Goal: Task Accomplishment & Management: Complete application form

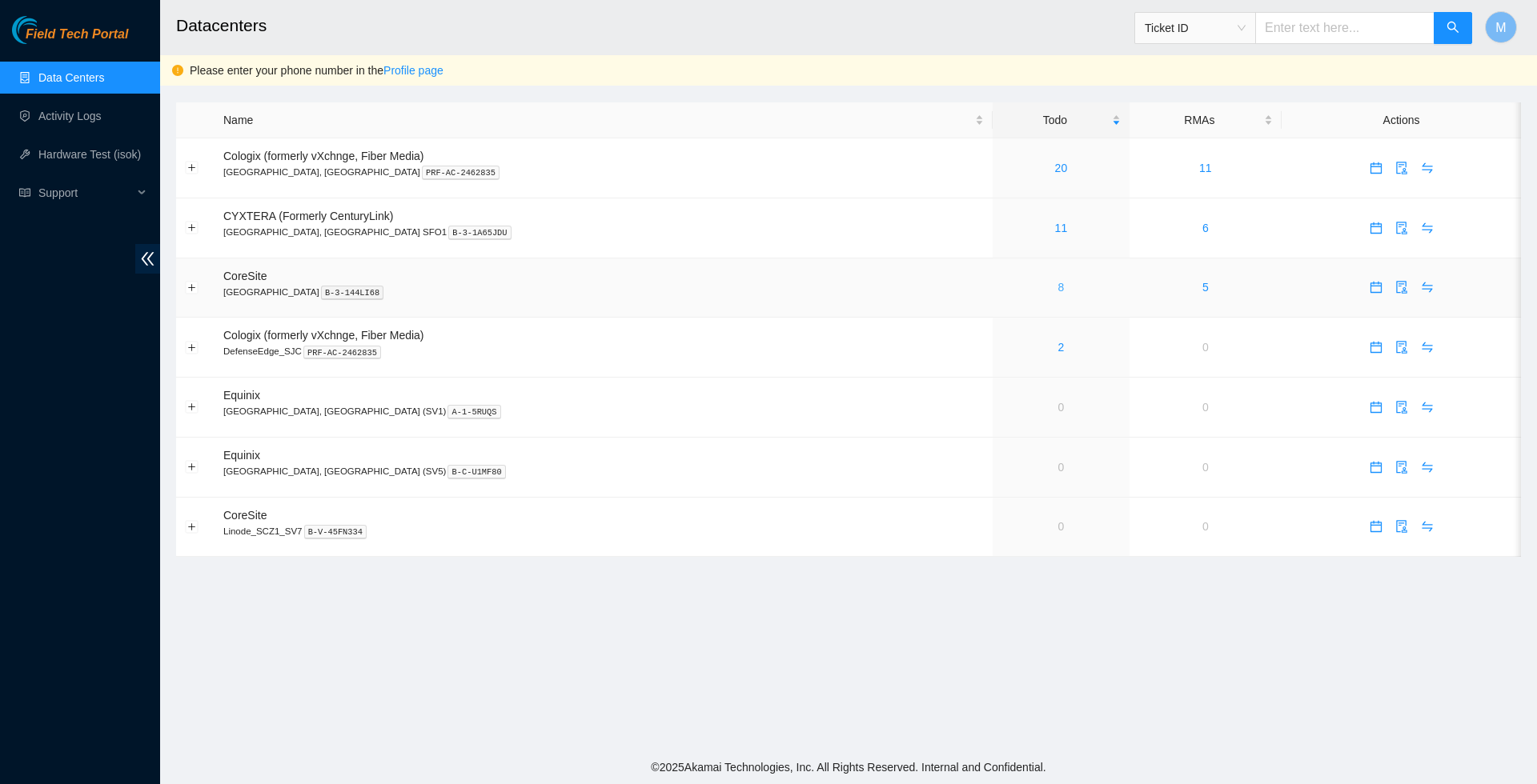
click at [1058, 288] on link "8" at bounding box center [1061, 287] width 6 height 13
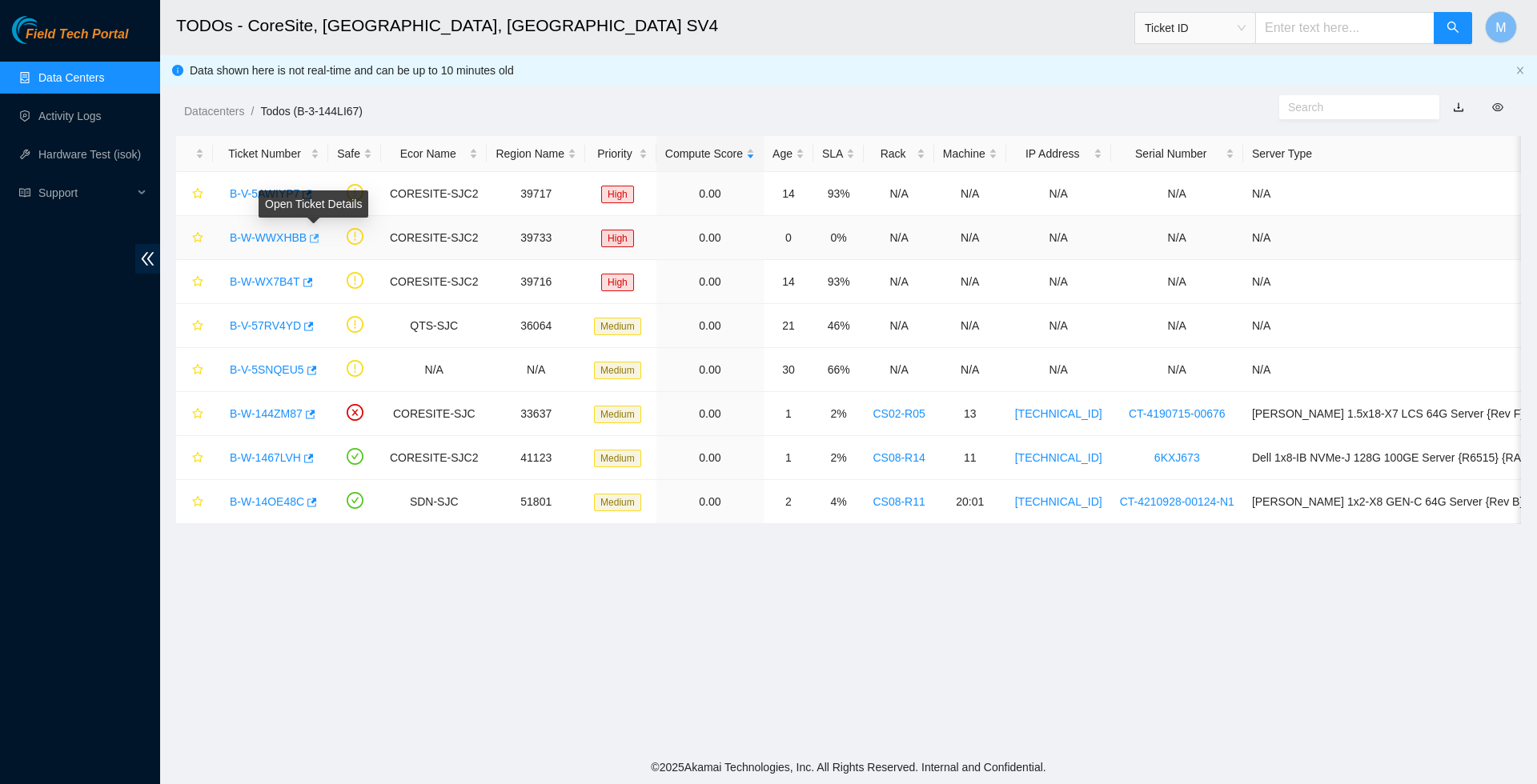
click at [319, 242] on icon "button" at bounding box center [315, 238] width 10 height 9
click at [94, 78] on link "Data Centers" at bounding box center [71, 77] width 66 height 13
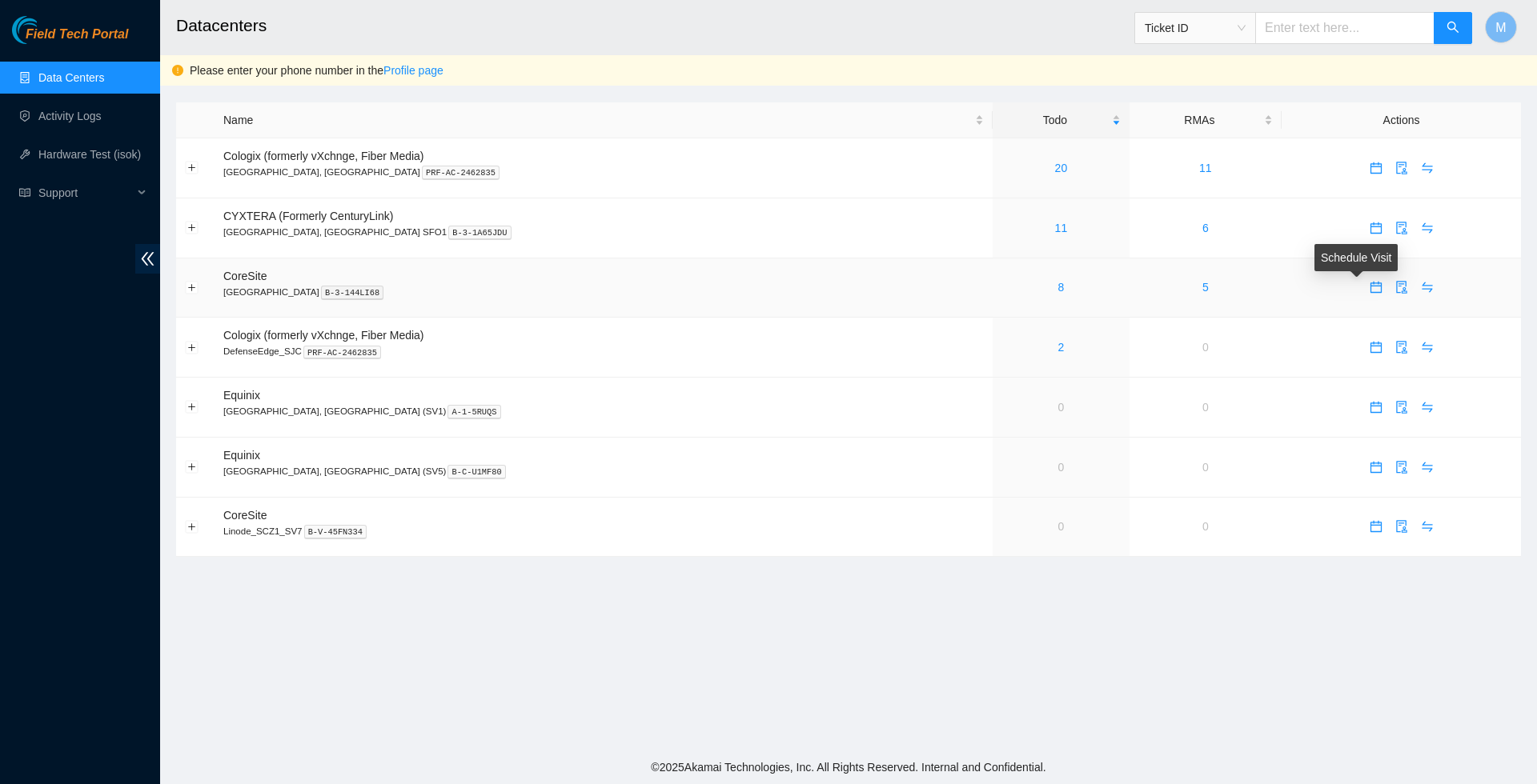
click at [1363, 283] on button "button" at bounding box center [1376, 288] width 26 height 26
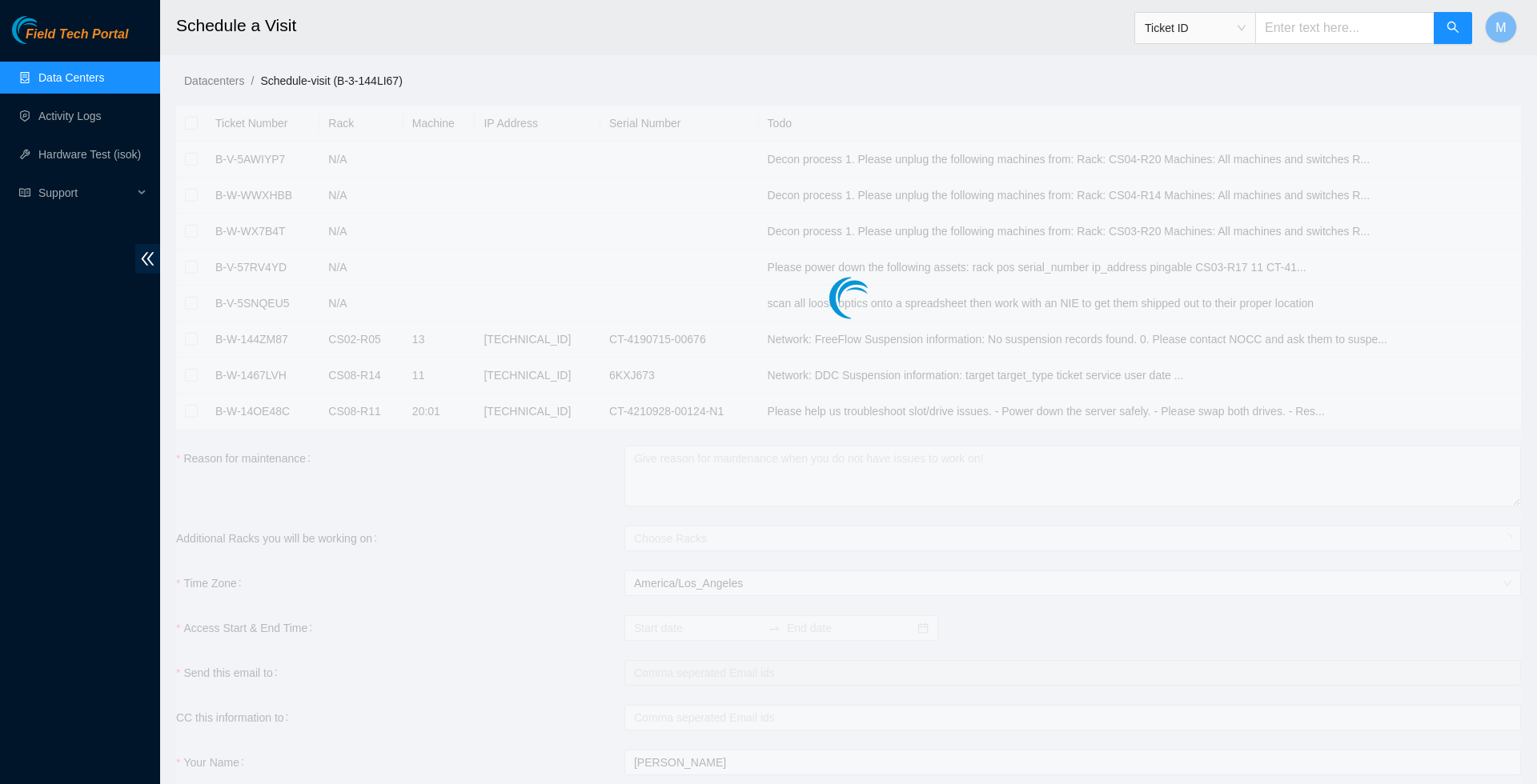
checkbox input "true"
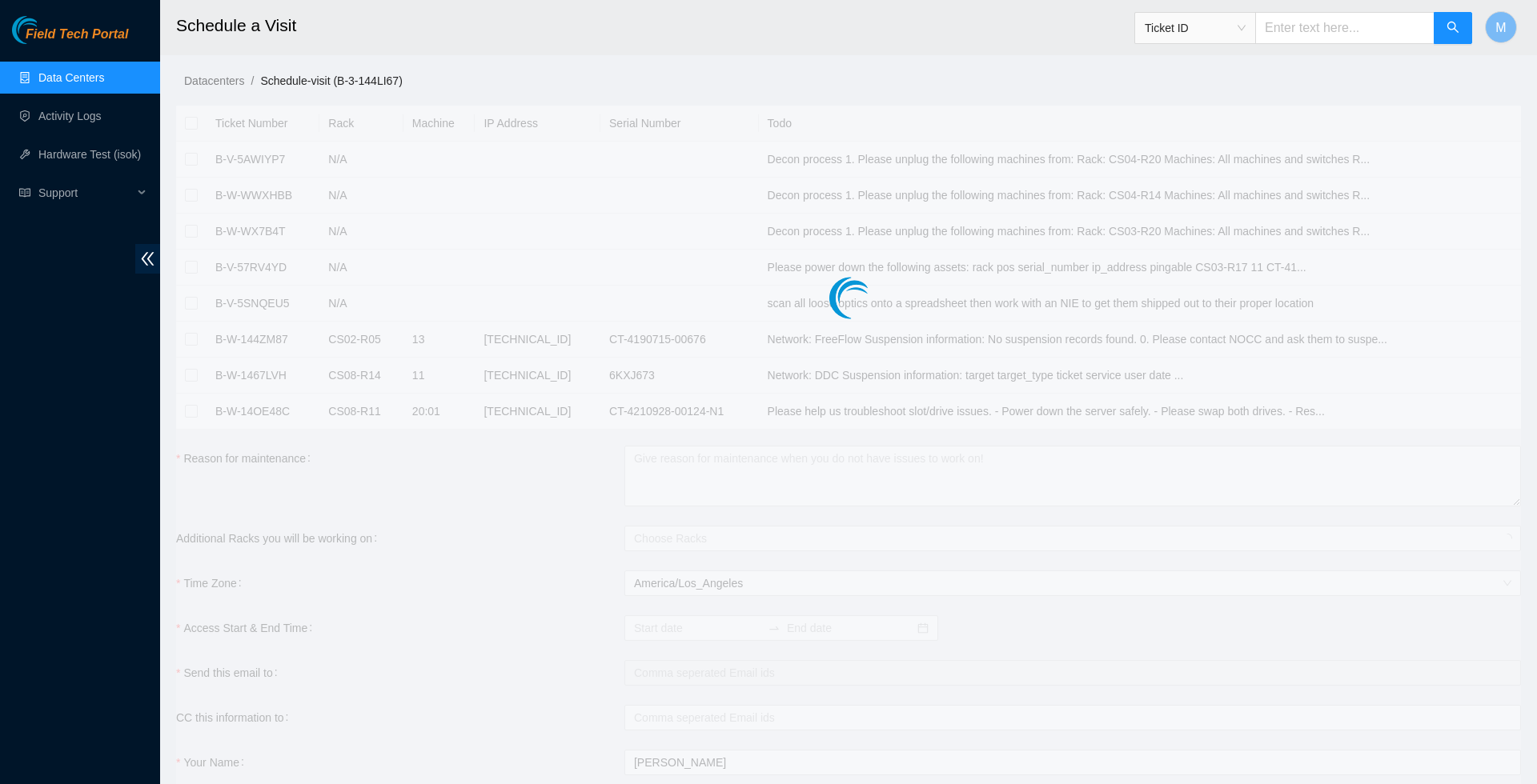
checkbox input "true"
type input "2025-09-04 06:56"
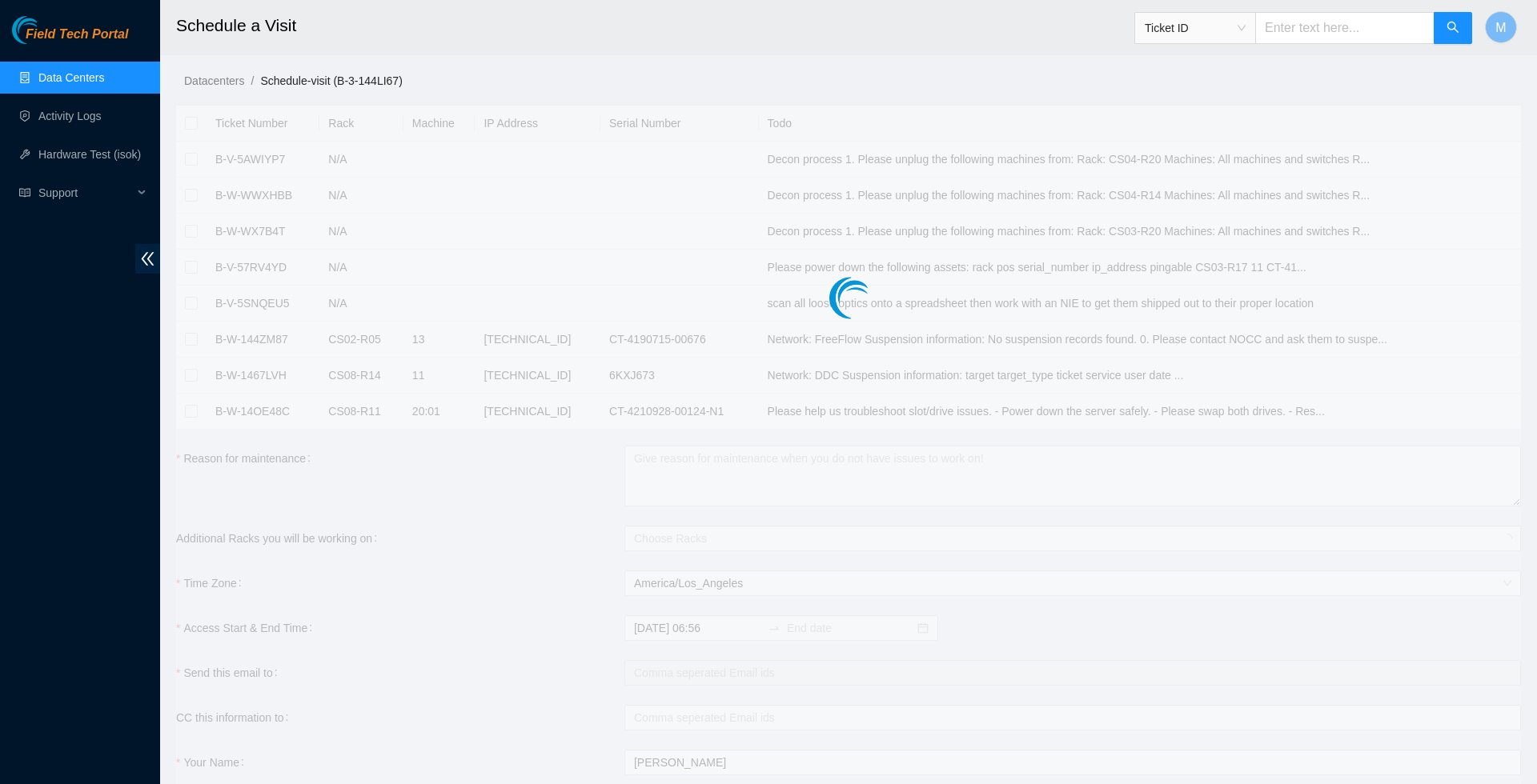
type input "2025-09-05 06:55"
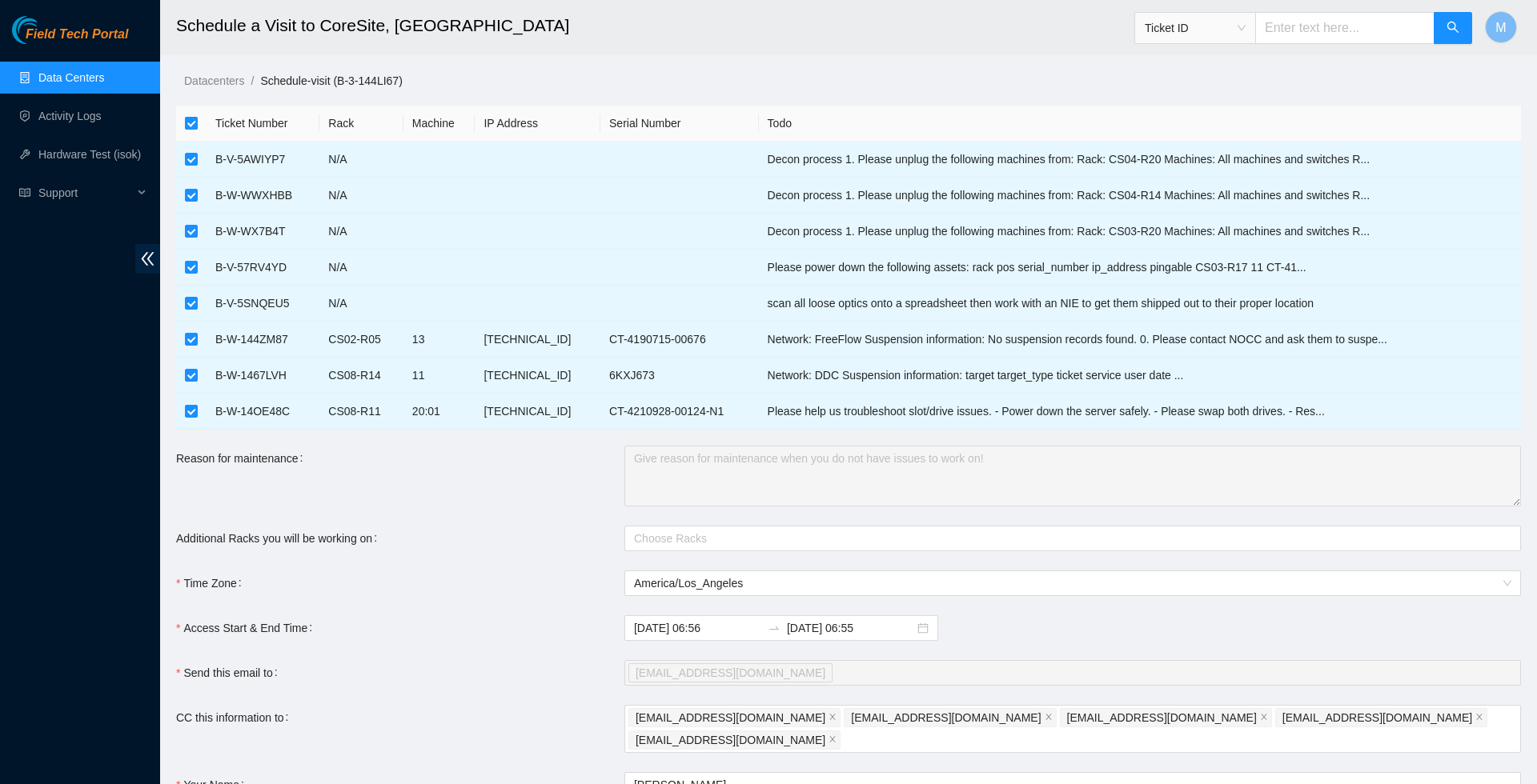
click at [190, 125] on input "checkbox" at bounding box center [191, 123] width 13 height 13
checkbox input "false"
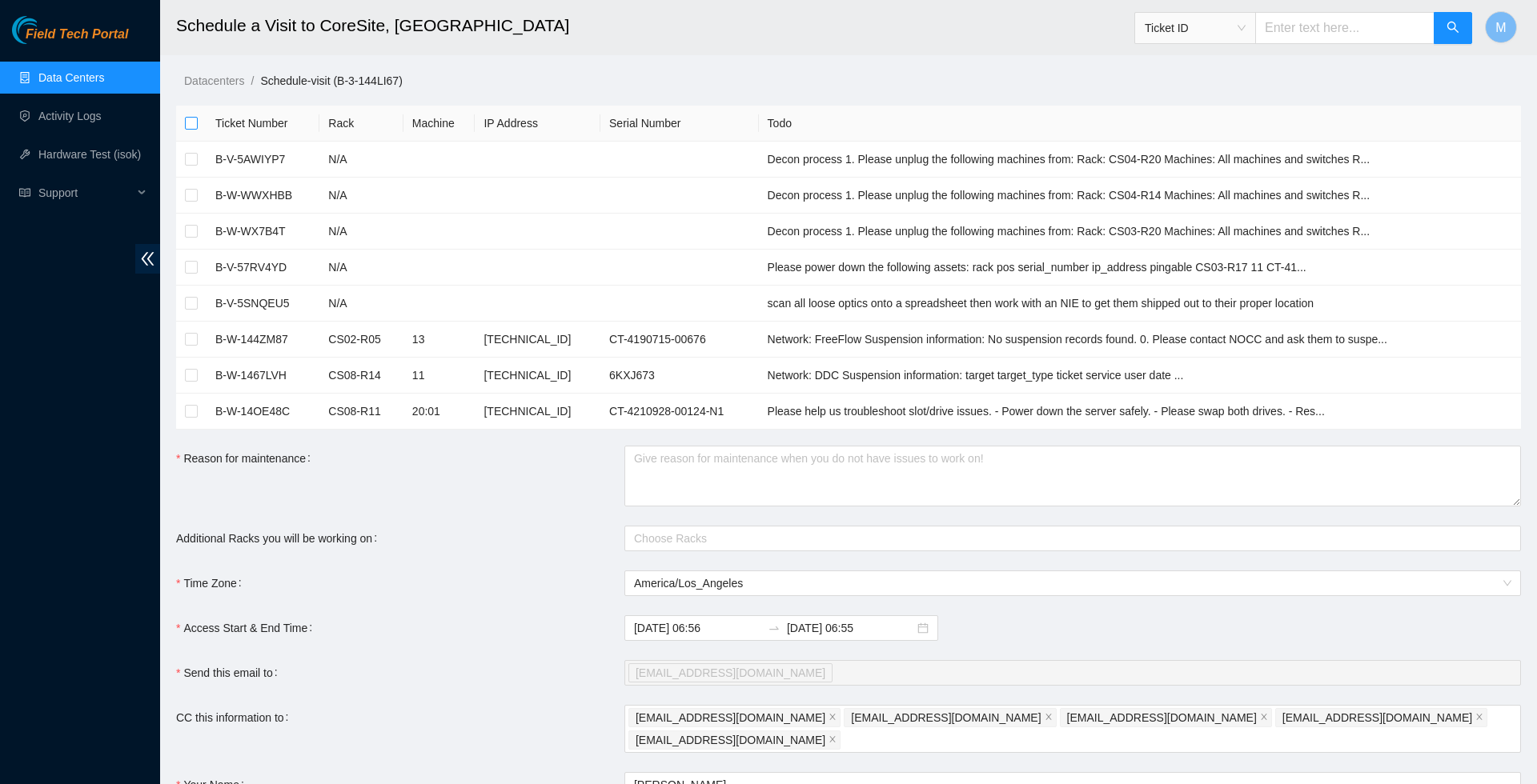
checkbox input "false"
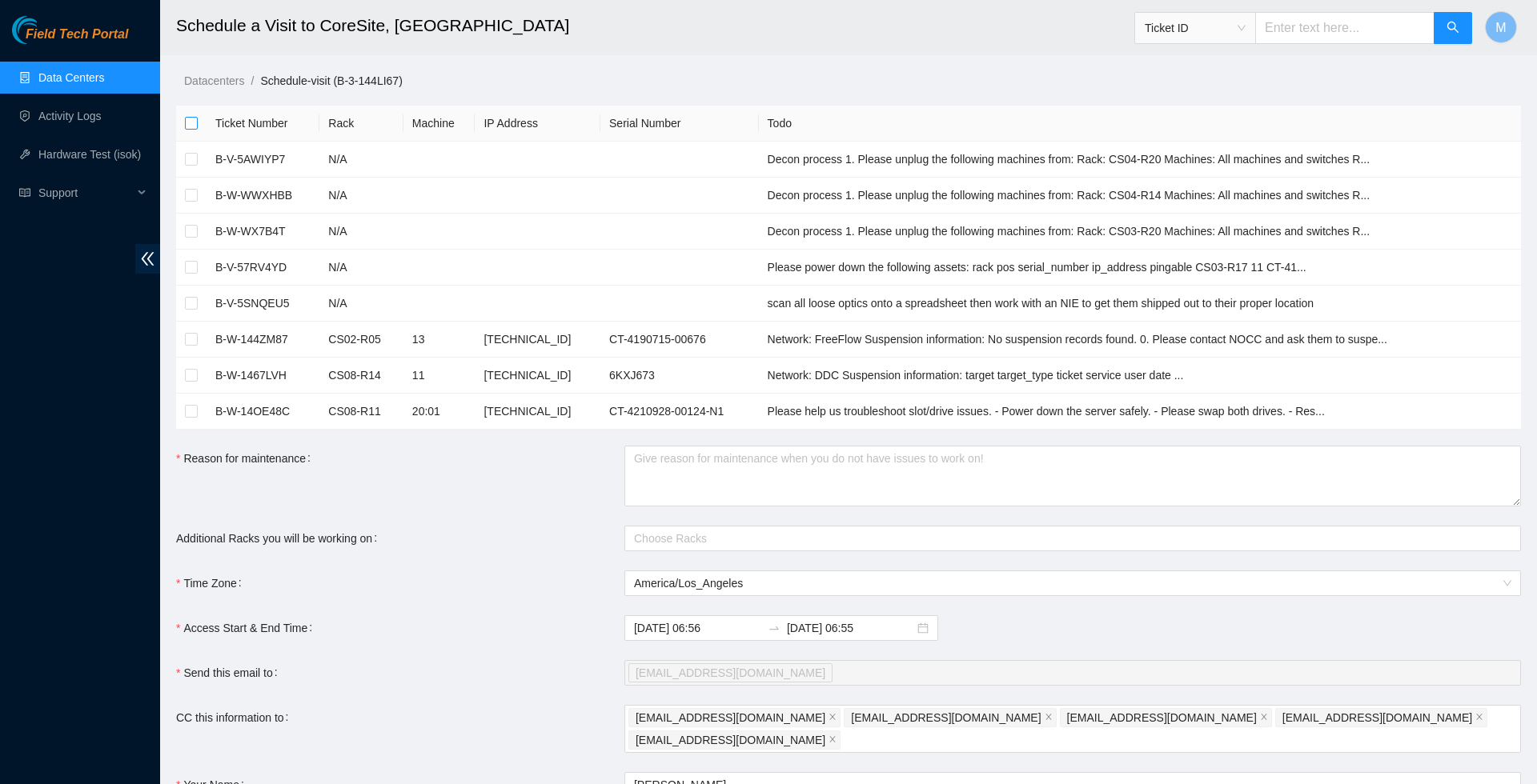
checkbox input "false"
click at [196, 196] on input "checkbox" at bounding box center [191, 195] width 13 height 13
checkbox input "true"
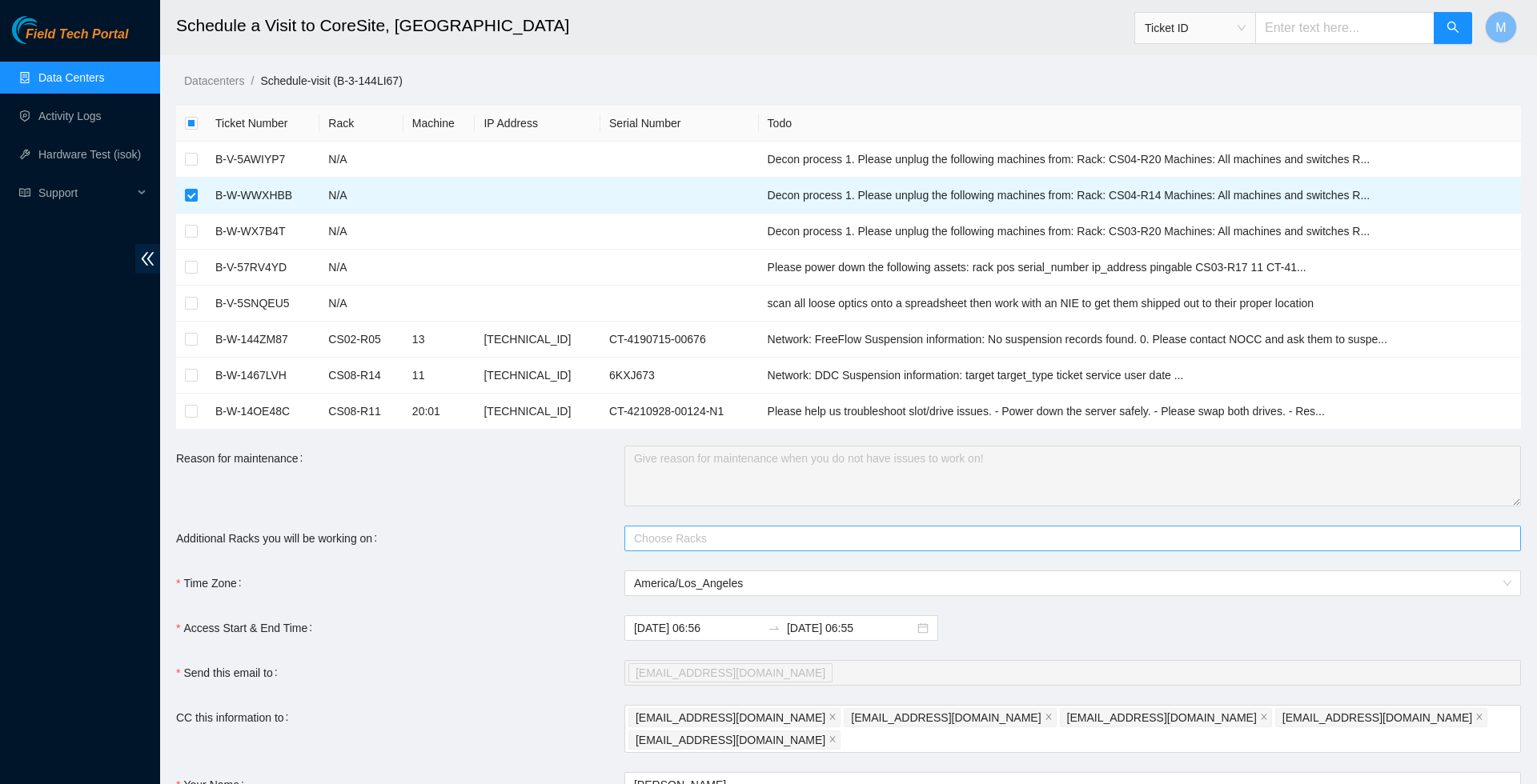
click at [651, 548] on div at bounding box center [1064, 538] width 872 height 19
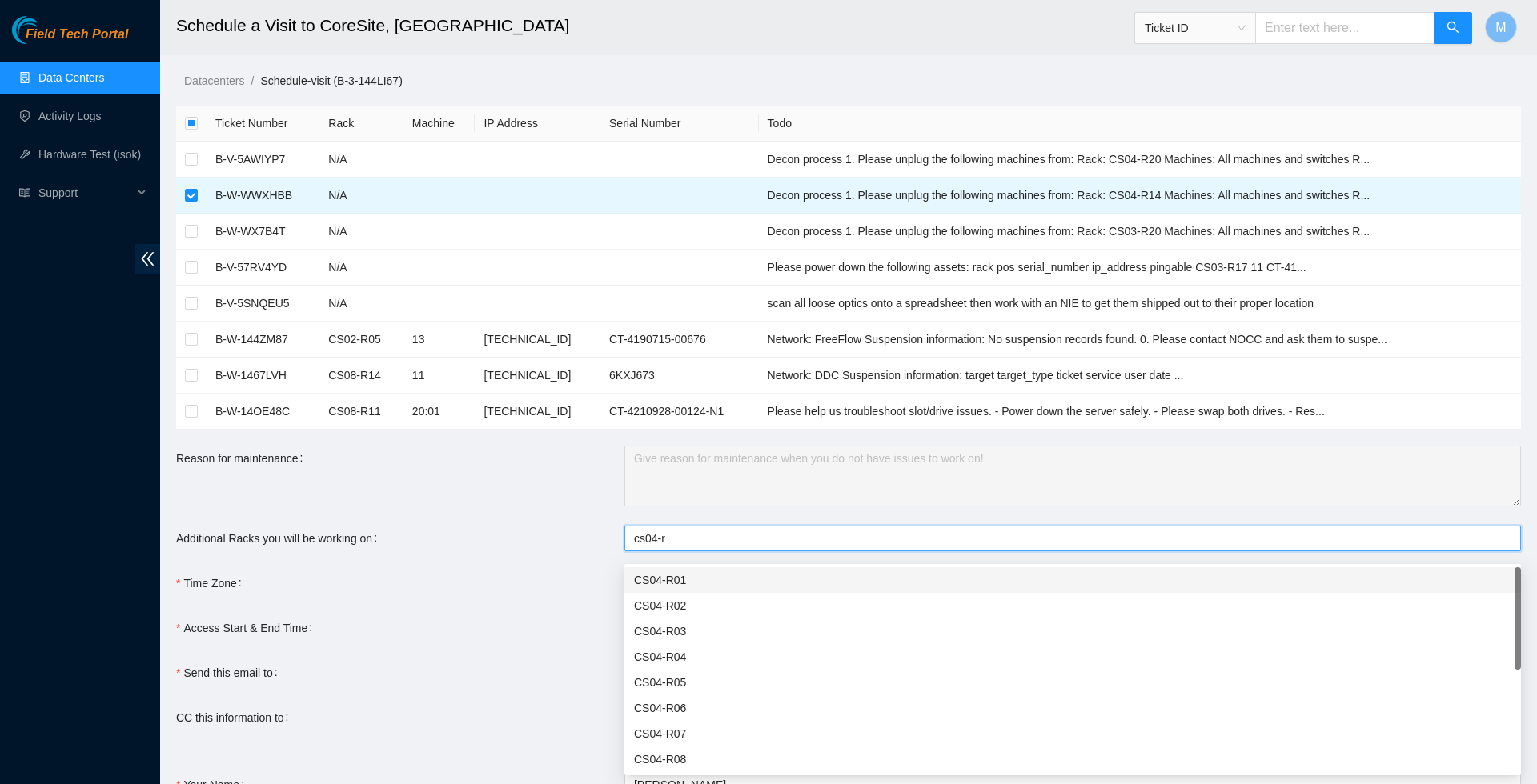
type input "cs04-r1"
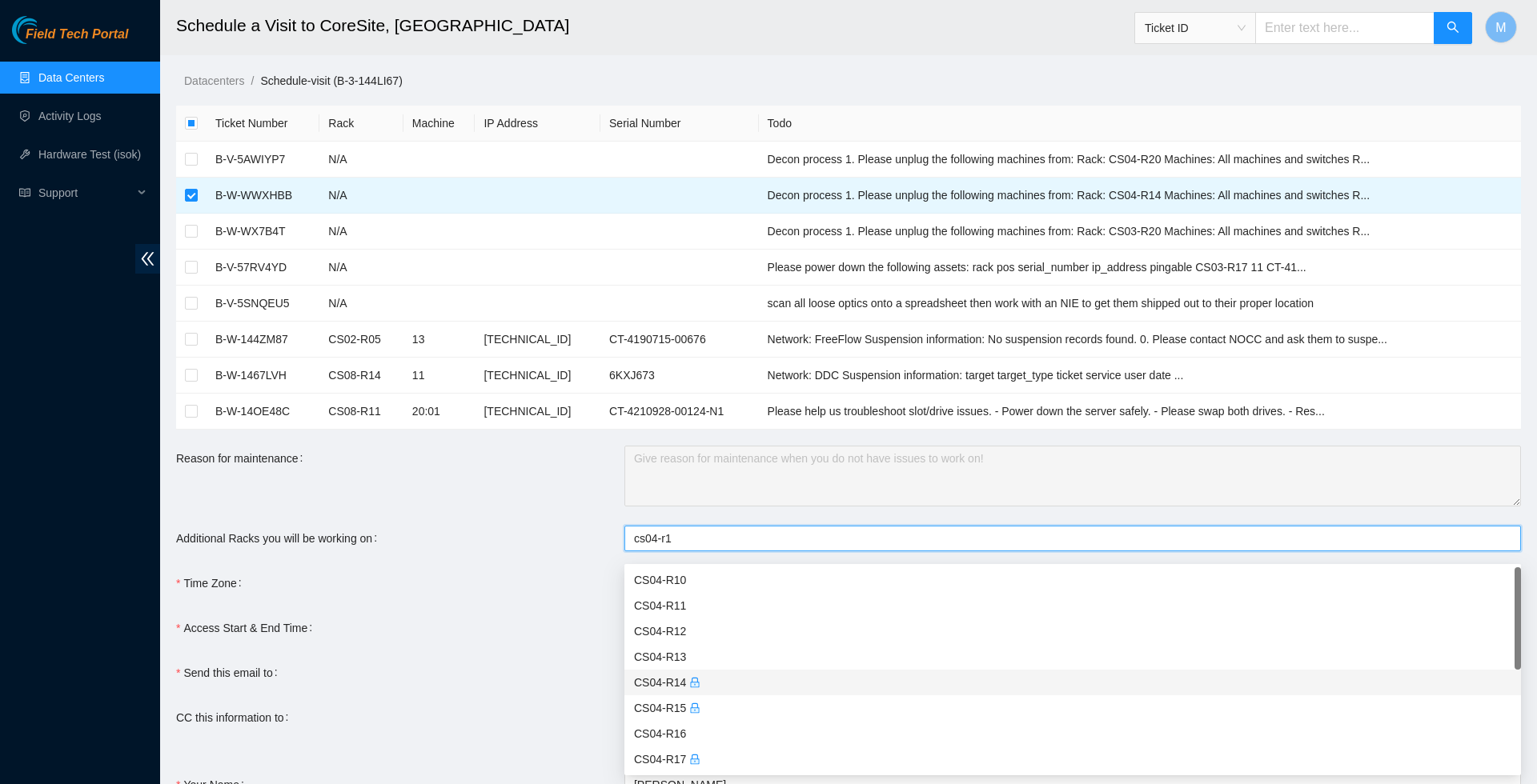
click at [675, 683] on div "CS04-R14" at bounding box center [1072, 683] width 877 height 18
click at [429, 596] on div "Time Zone" at bounding box center [400, 584] width 448 height 26
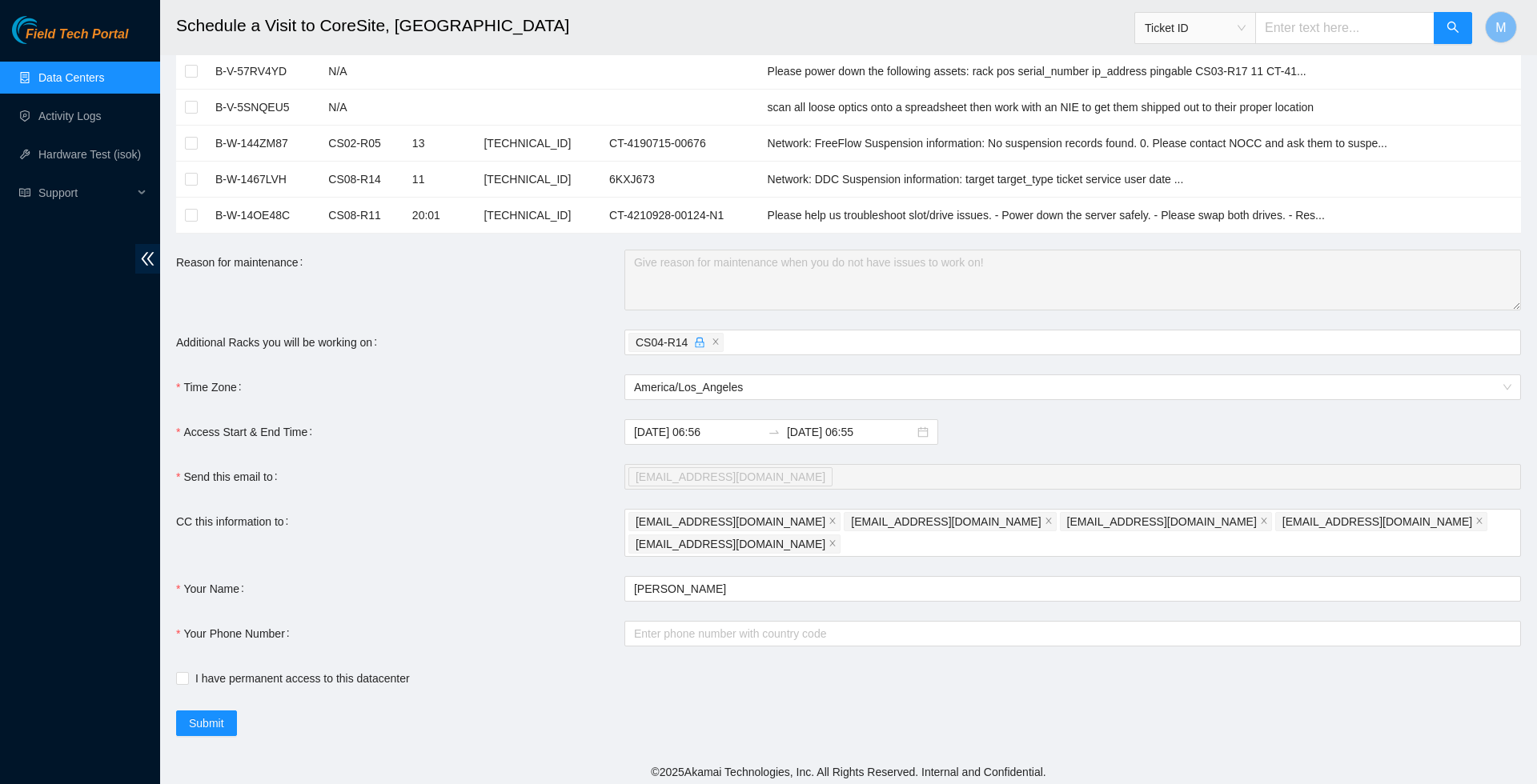
scroll to position [195, 0]
click at [1348, 538] on div "markdy408@gmail.com rlagerst@akamai.com judelgad@akamai.com rbernal@akamai.com …" at bounding box center [1064, 533] width 872 height 45
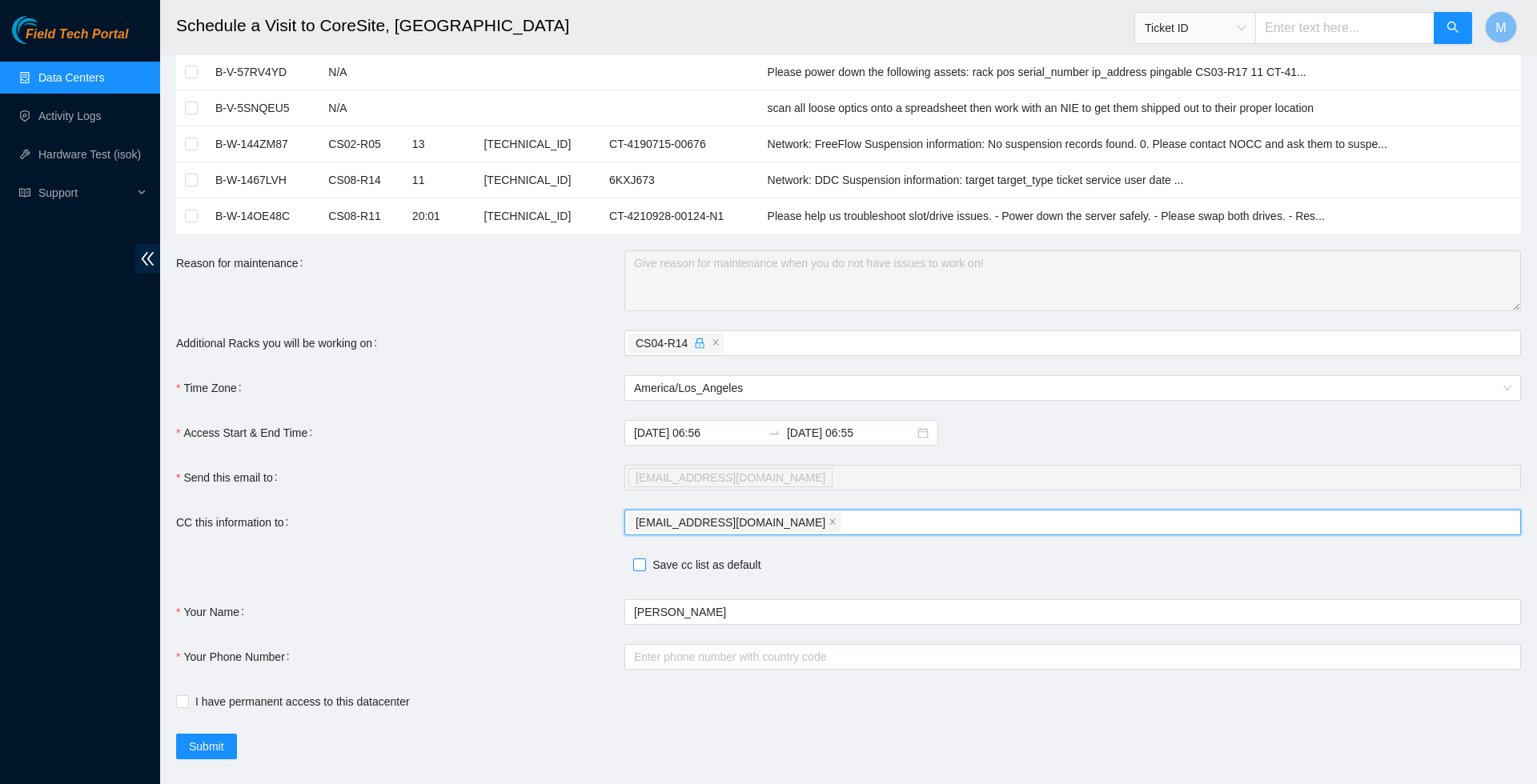
click at [639, 570] on input "Save cc list as default" at bounding box center [638, 564] width 11 height 11
checkbox input "true"
click at [864, 527] on div "markdy408@gmail.com" at bounding box center [1064, 522] width 872 height 22
type input "NIE-HIVEMIND@AKAMAI.COM"
type input "deploy-tix@akamai.com"
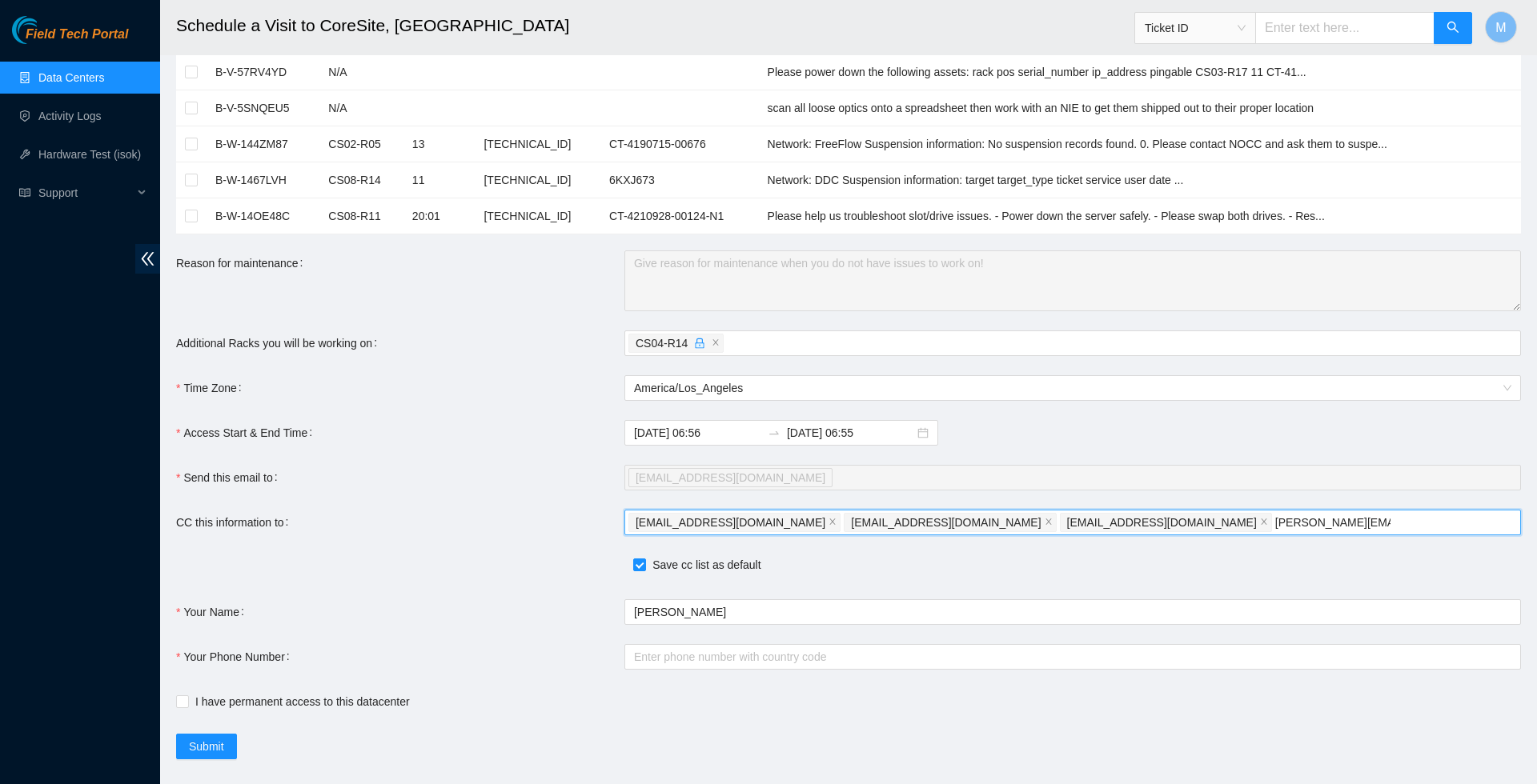
type input "nock-shift@akamai.com"
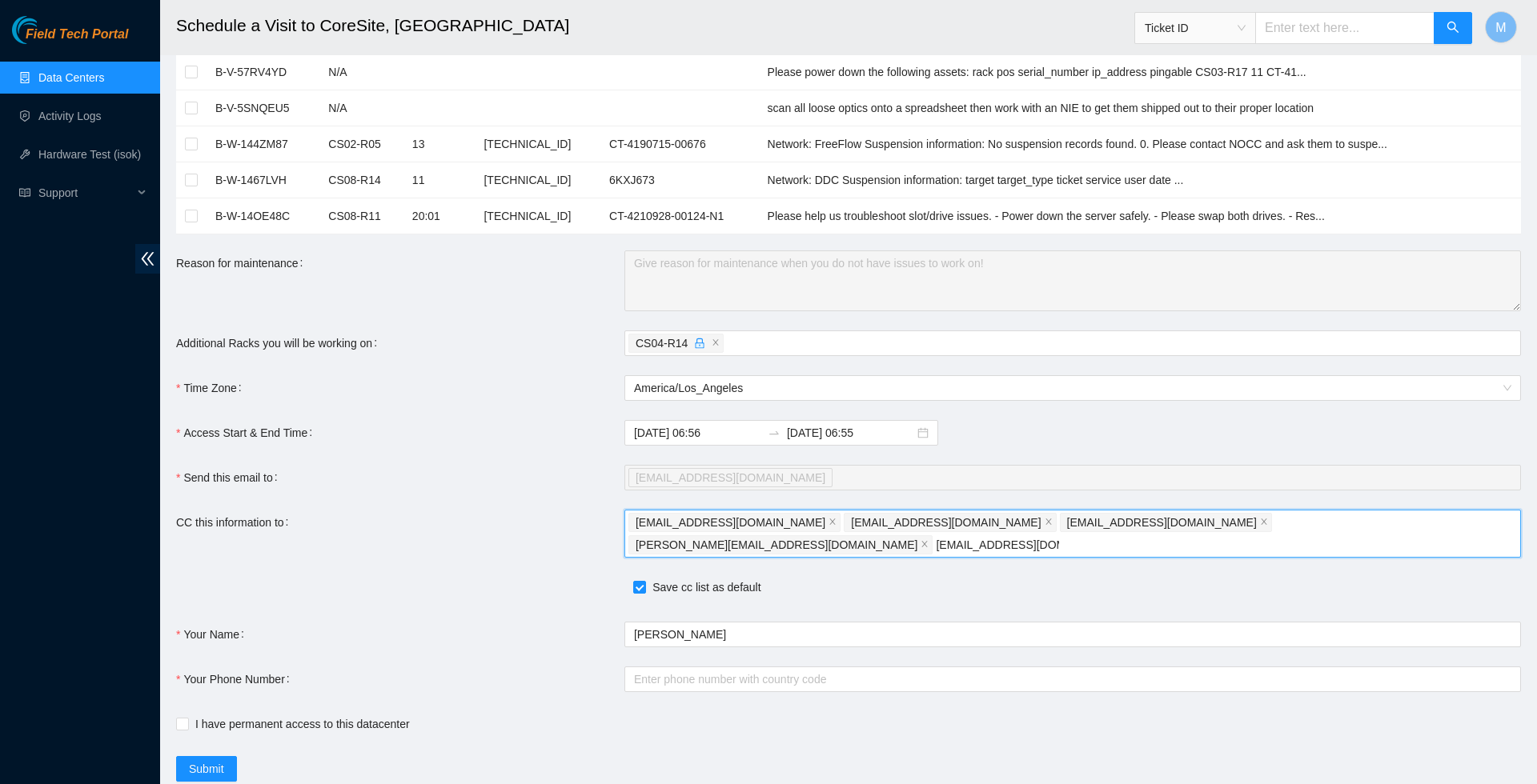
type input "tie-field-sjc@akamai.com"
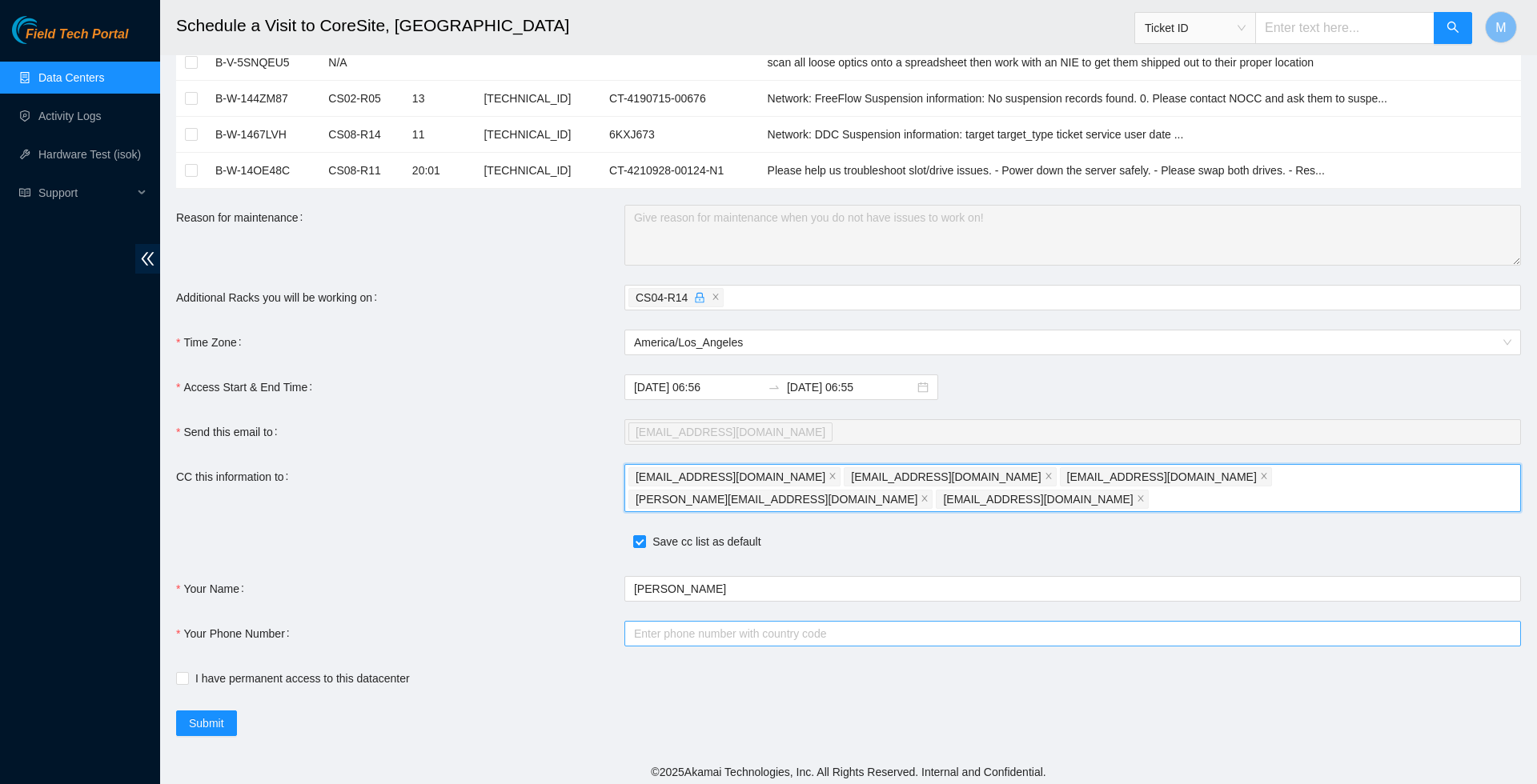
scroll to position [240, 0]
click at [663, 622] on input "Your Phone Number" at bounding box center [1072, 635] width 896 height 26
type input "4"
click at [628, 626] on input "14085642560" at bounding box center [1072, 635] width 896 height 26
type input "+14085642560"
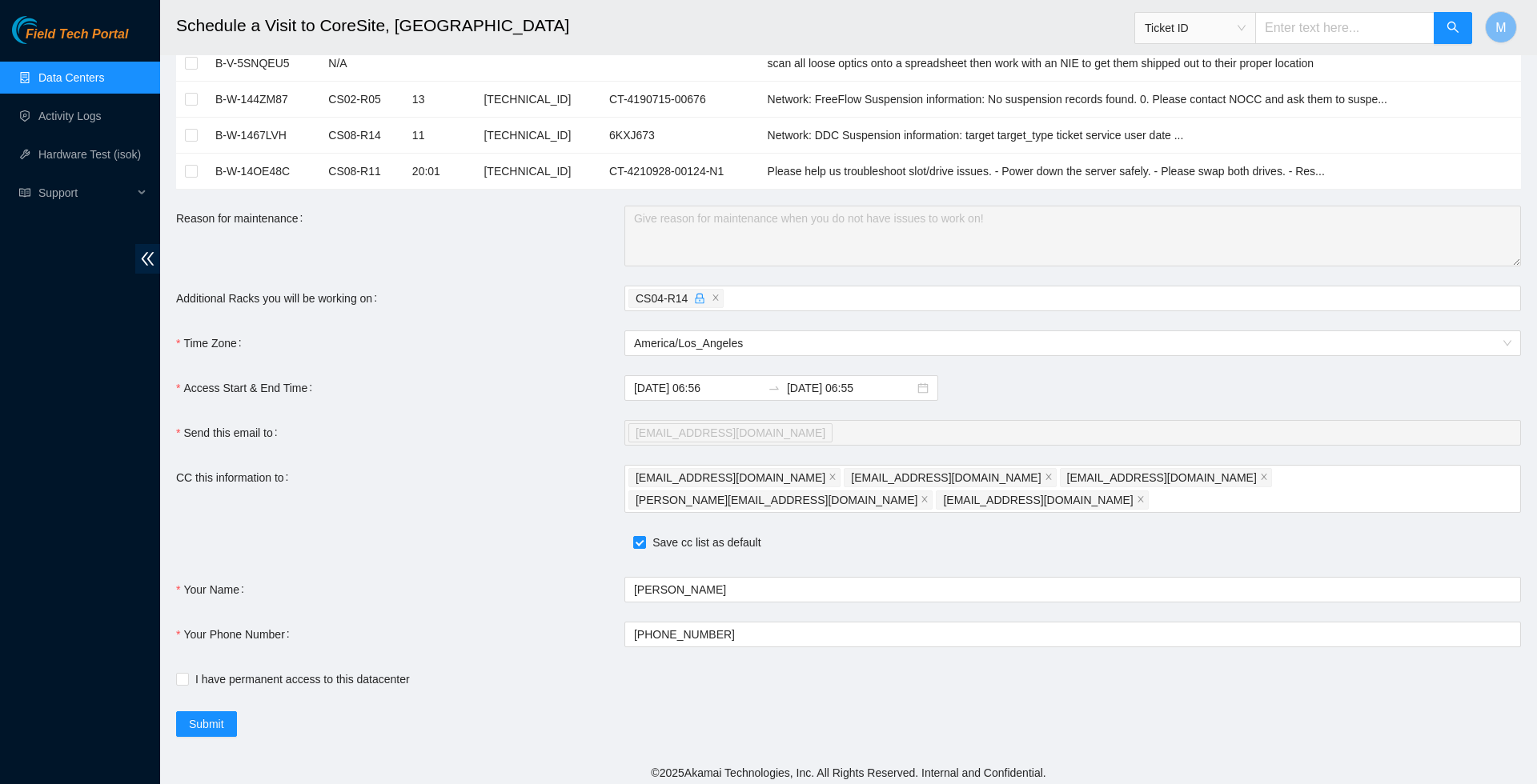
click at [573, 639] on div "Your Phone Number" at bounding box center [400, 635] width 448 height 26
click at [184, 673] on input "I have permanent access to this datacenter" at bounding box center [181, 678] width 11 height 11
checkbox input "true"
click at [215, 718] on span "Submit" at bounding box center [206, 724] width 35 height 18
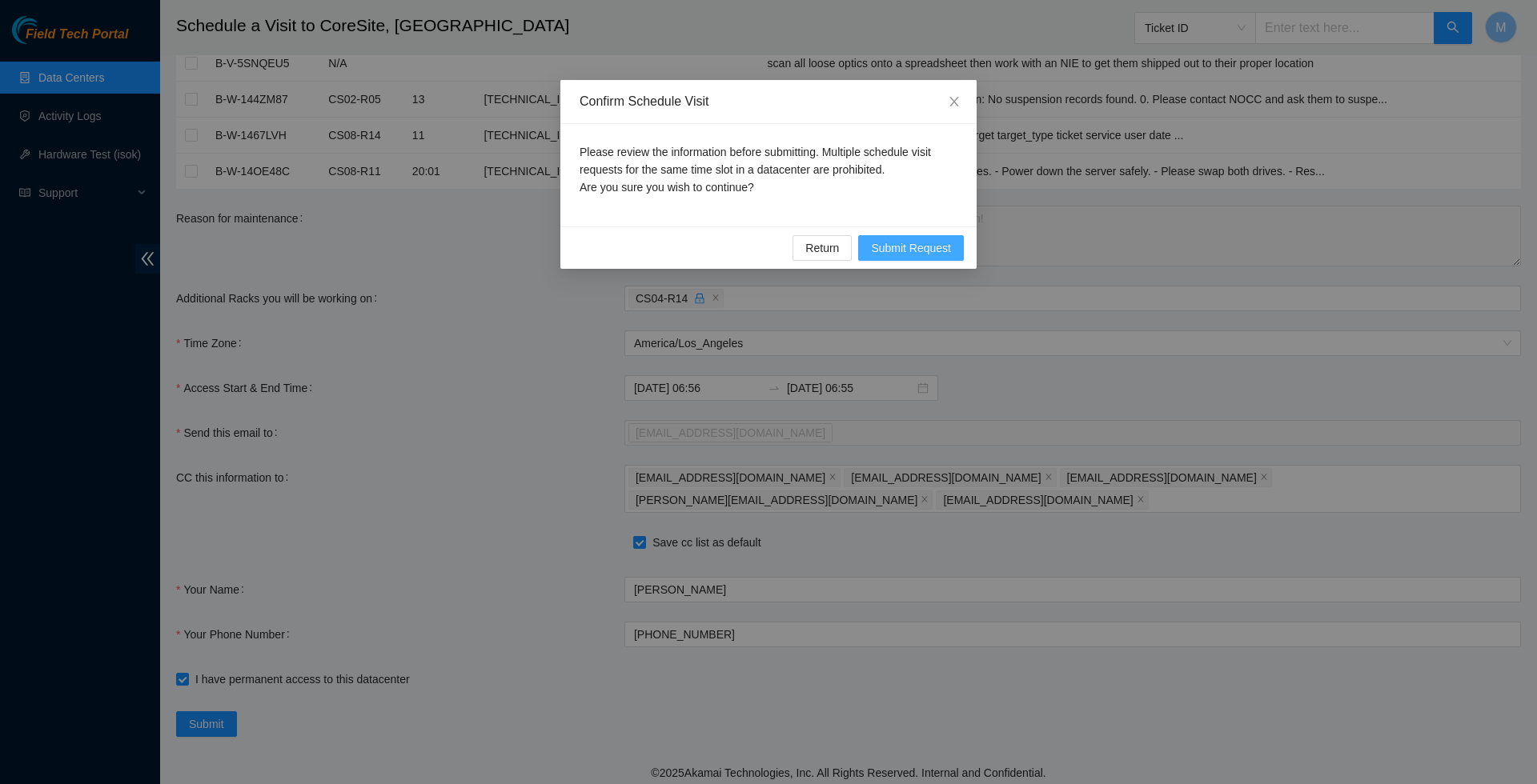
click at [909, 246] on span "Submit Request" at bounding box center [911, 248] width 80 height 18
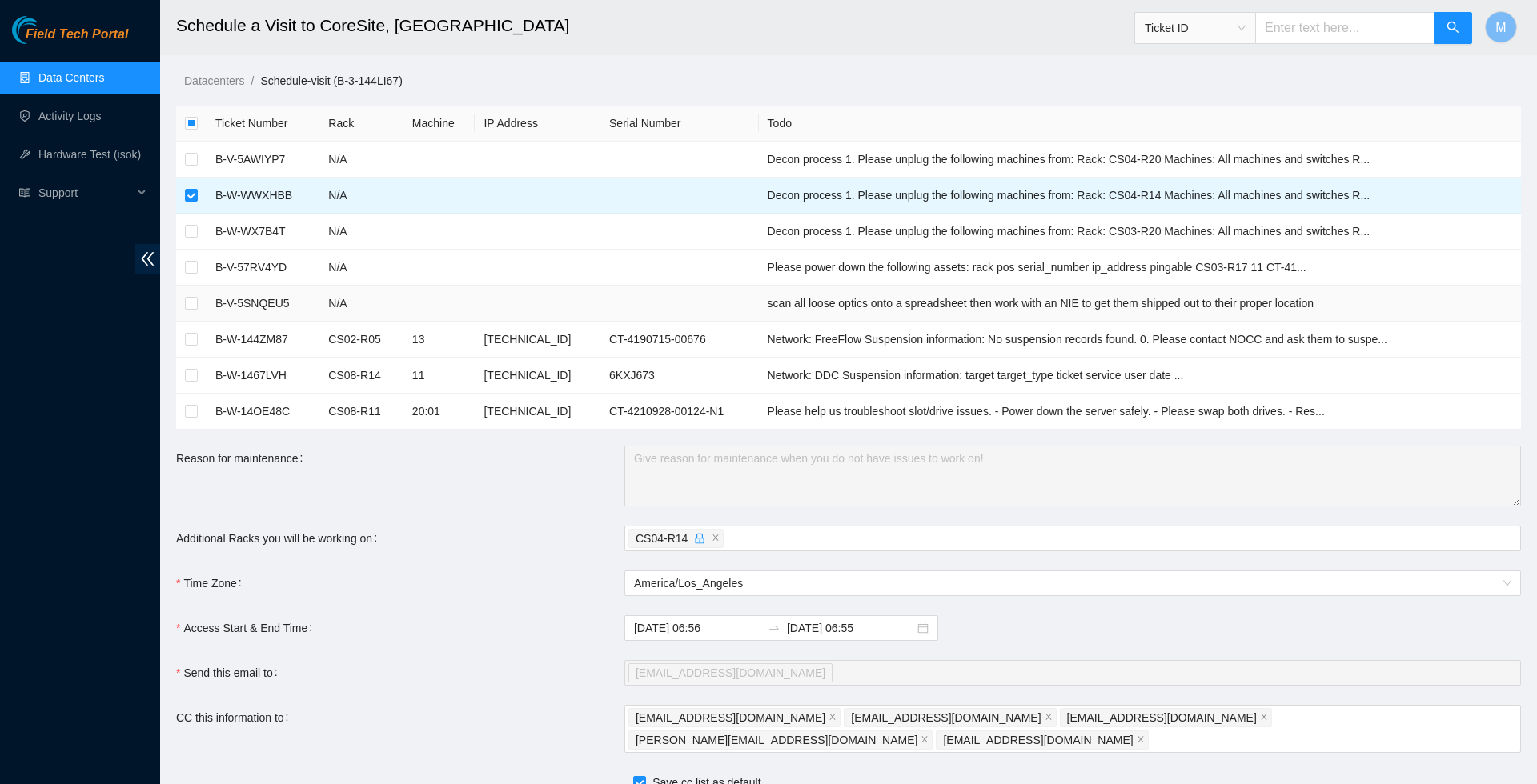
scroll to position [0, 0]
type input "2025-09-04 06:58"
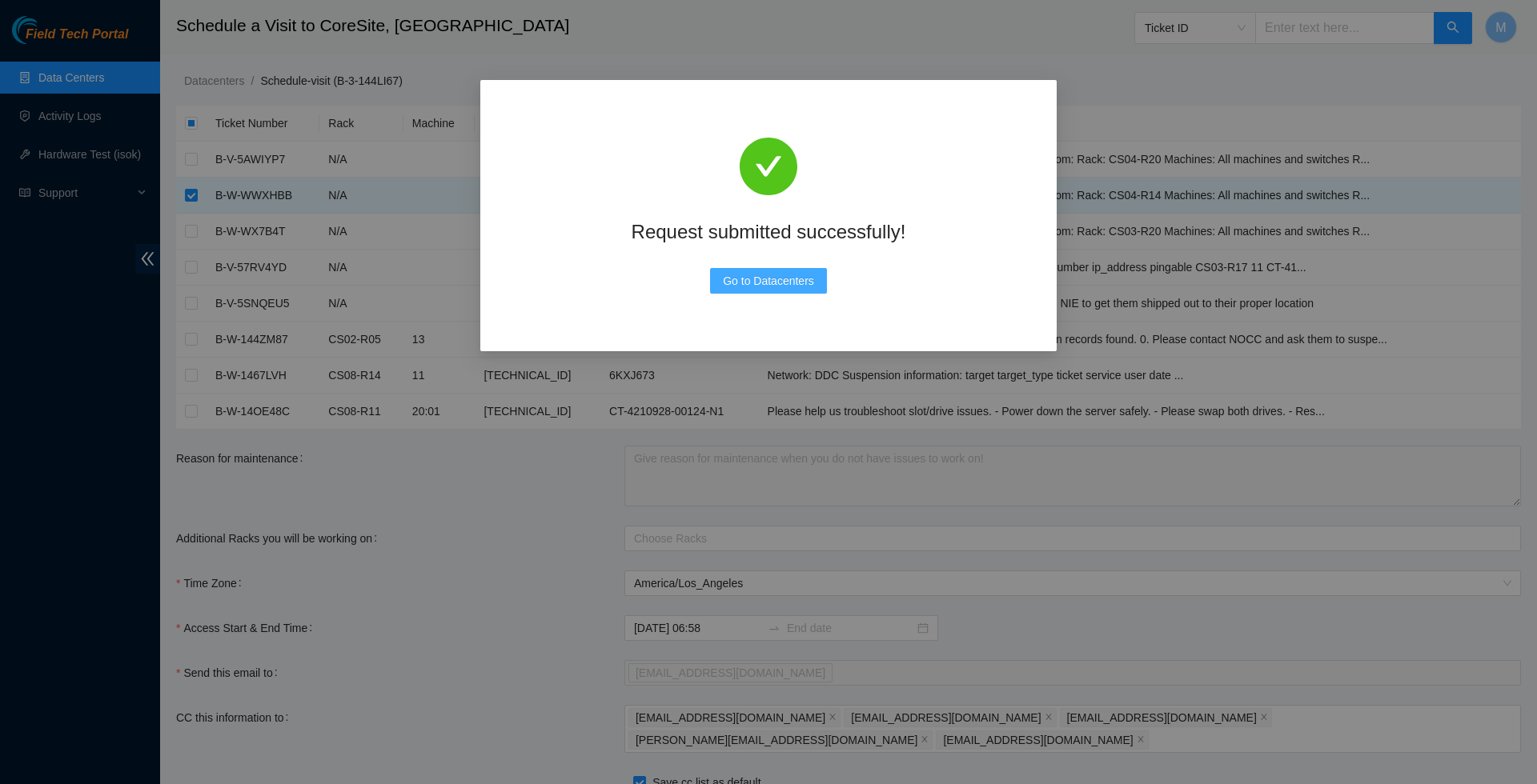
click at [747, 276] on span "Go to Datacenters" at bounding box center [768, 281] width 91 height 18
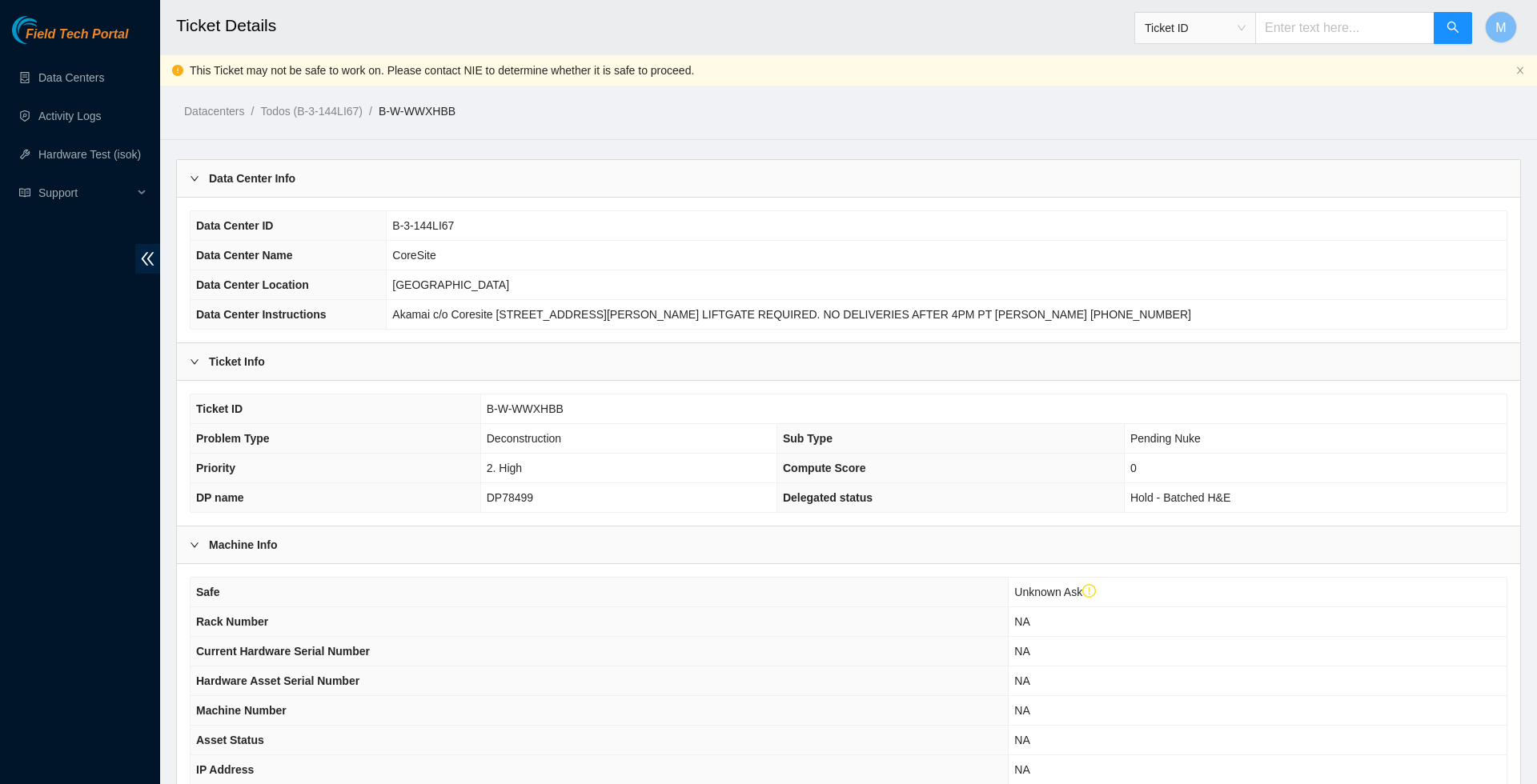
scroll to position [160, 0]
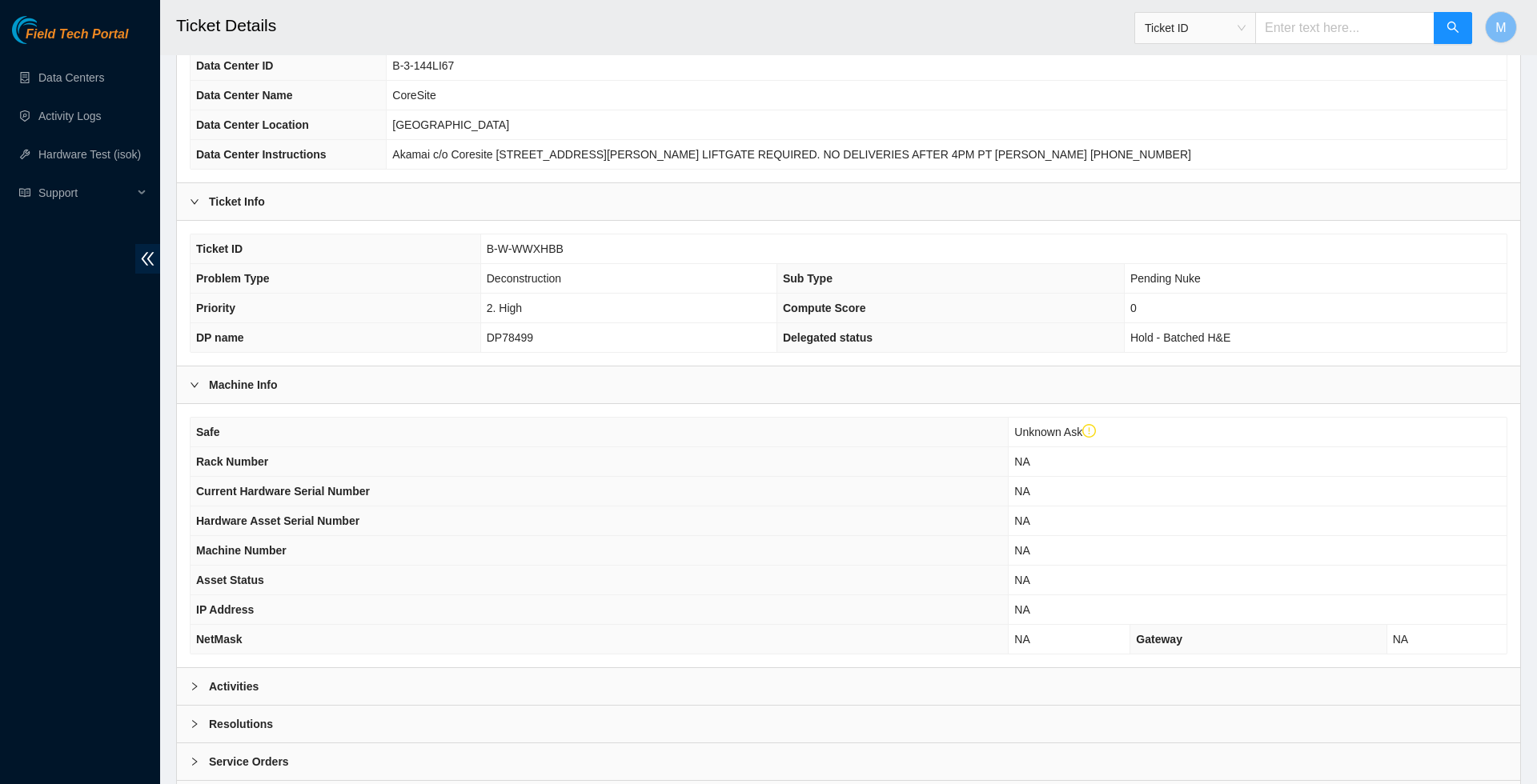
click at [196, 691] on icon "right" at bounding box center [195, 687] width 10 height 10
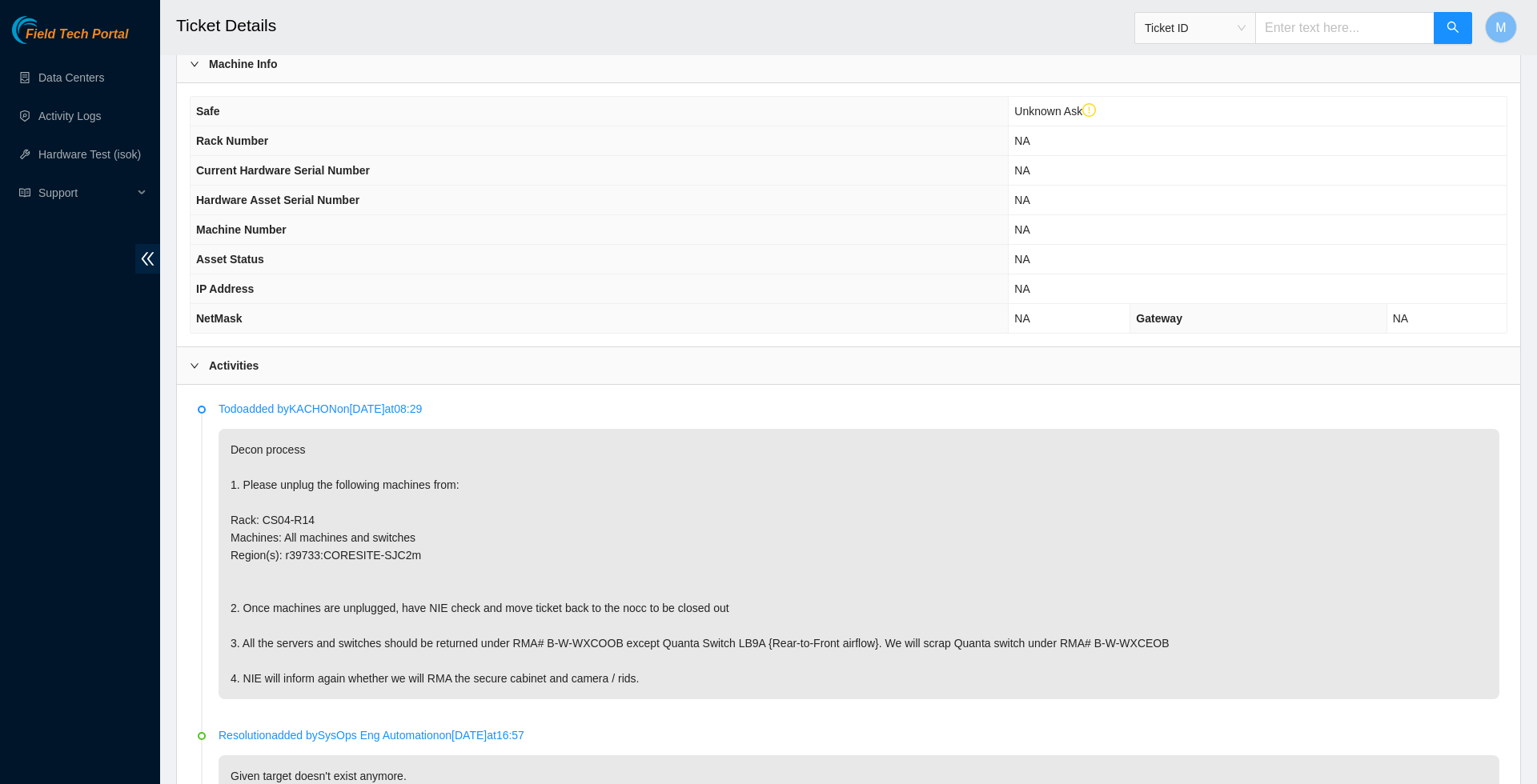
scroll to position [483, 0]
